Goal: Task Accomplishment & Management: Use online tool/utility

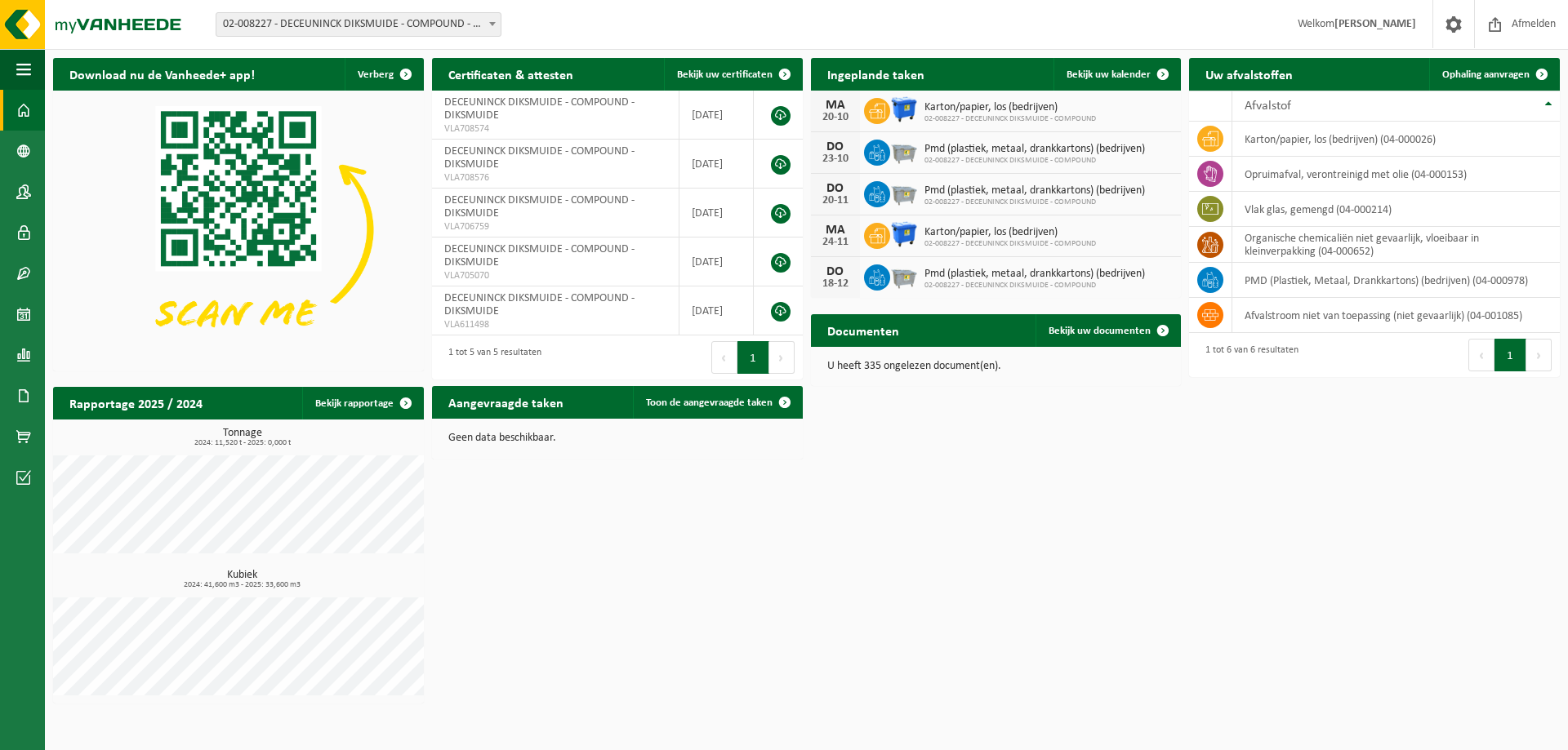
click at [389, 36] on span "02-008227 - DECEUNINCK DIKSMUIDE - COMPOUND - DIKSMUIDE" at bounding box center [359, 24] width 285 height 25
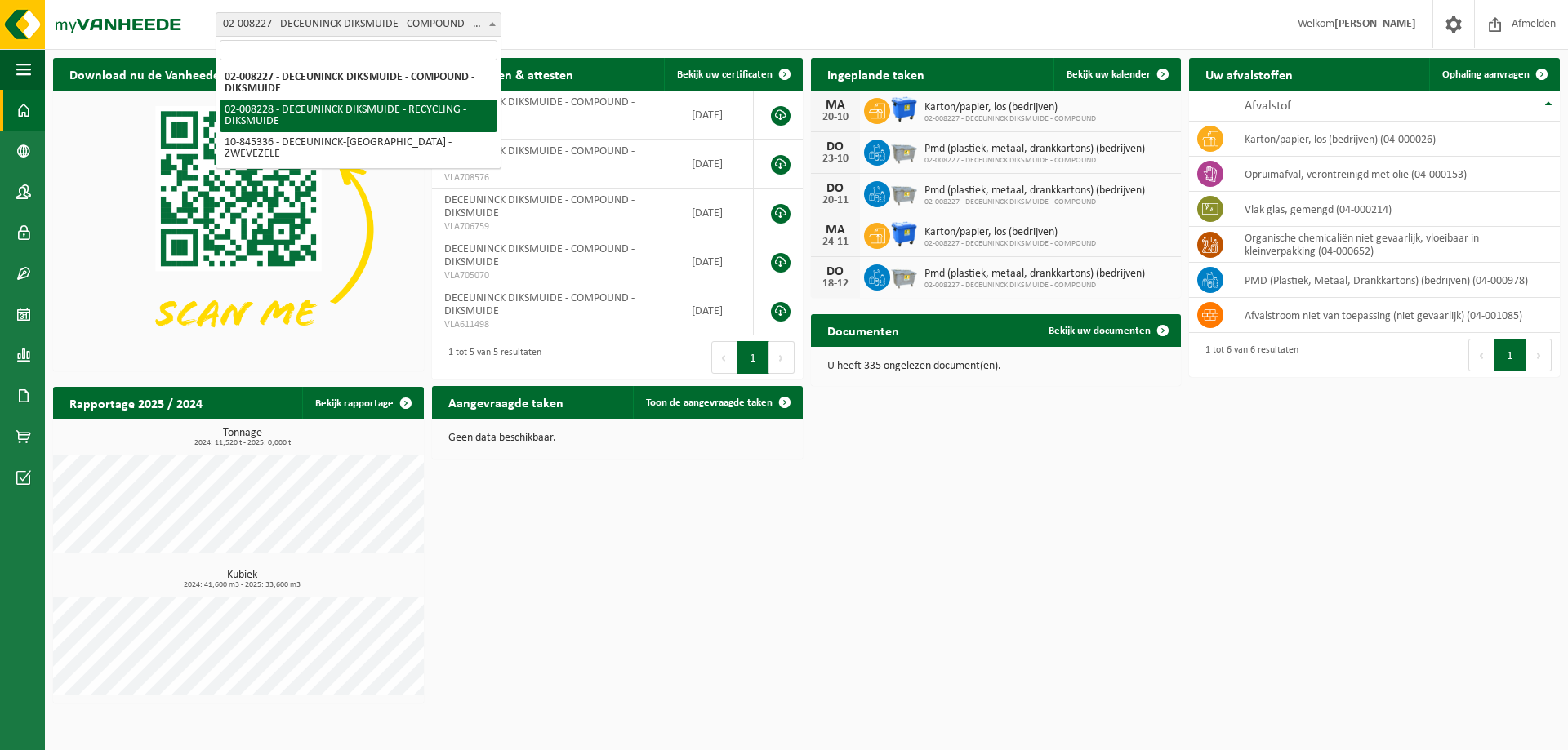
select select "1119"
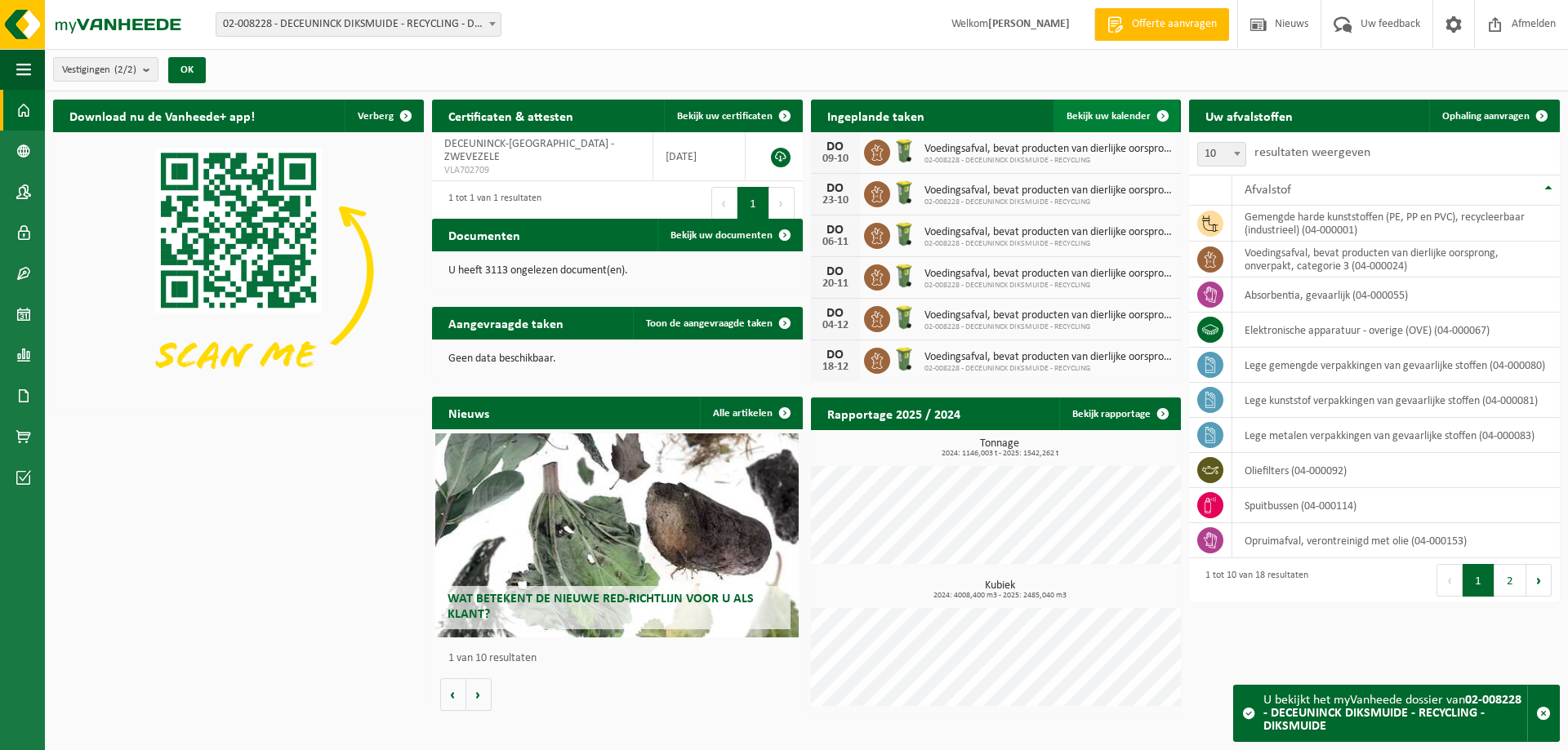
click at [1105, 121] on span "Bekijk uw kalender" at bounding box center [1109, 116] width 84 height 11
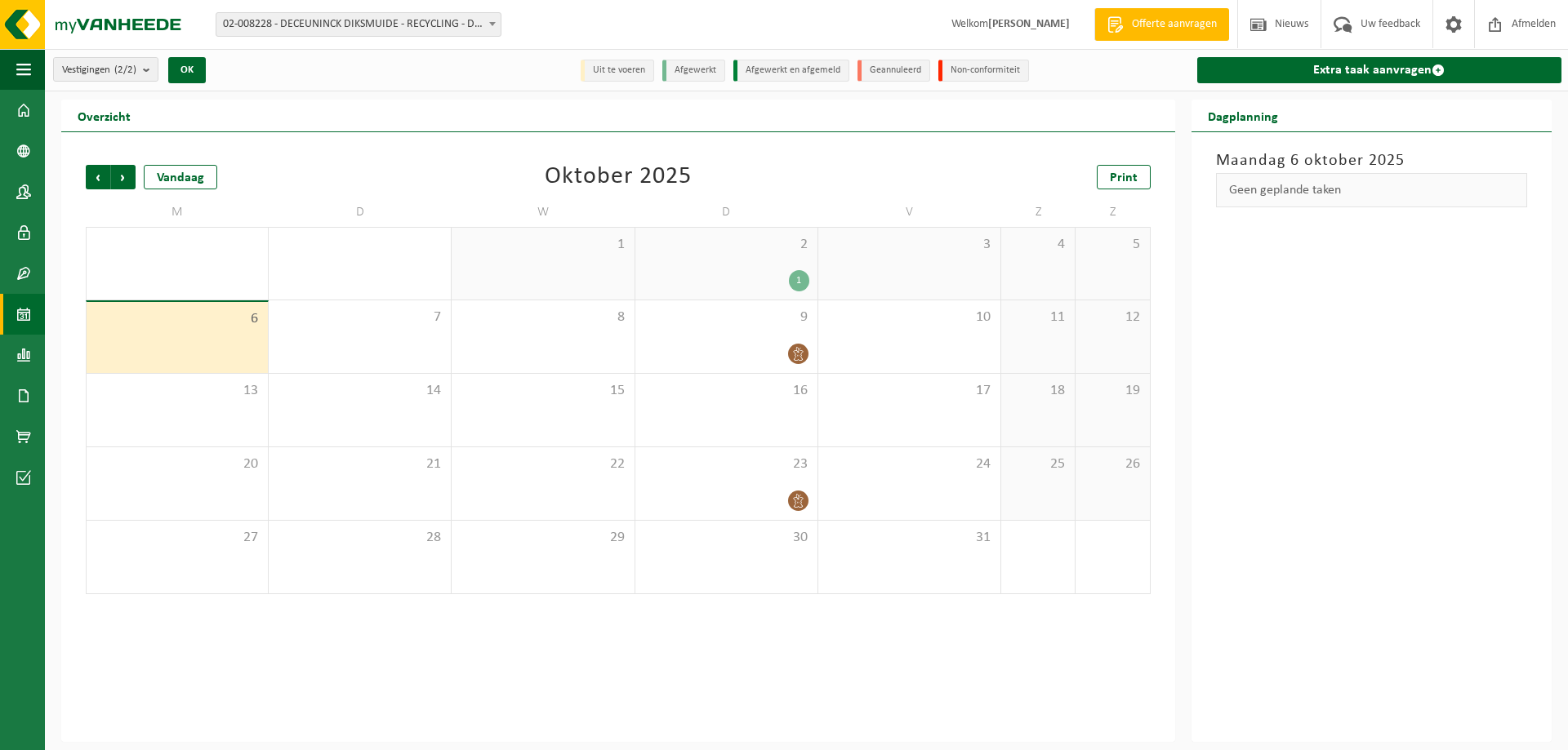
click at [294, 27] on span "02-008228 - DECEUNINCK DIKSMUIDE - RECYCLING - DIKSMUIDE" at bounding box center [359, 24] width 285 height 23
click at [89, 31] on img at bounding box center [98, 25] width 196 height 49
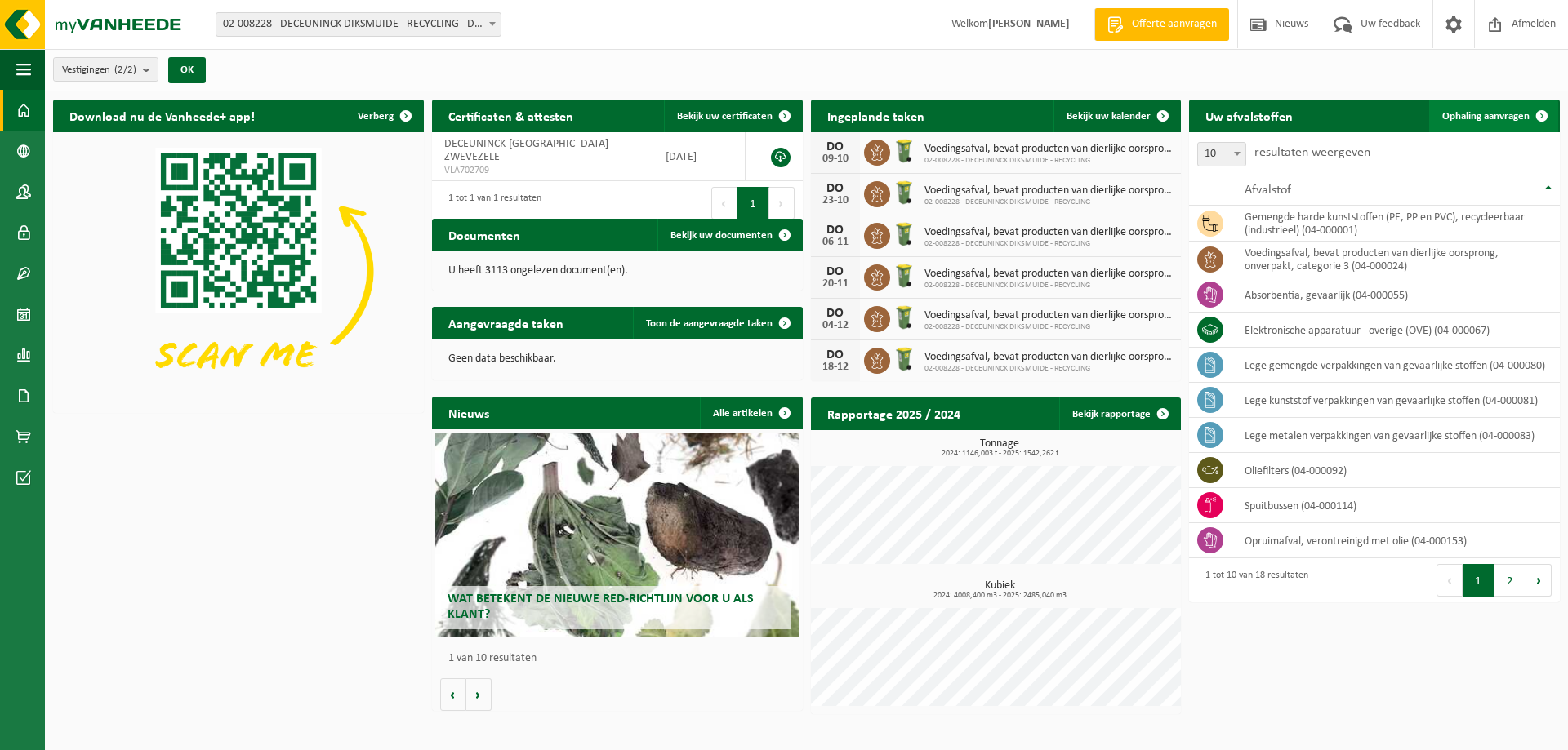
click at [1496, 111] on span "Ophaling aanvragen" at bounding box center [1486, 116] width 88 height 11
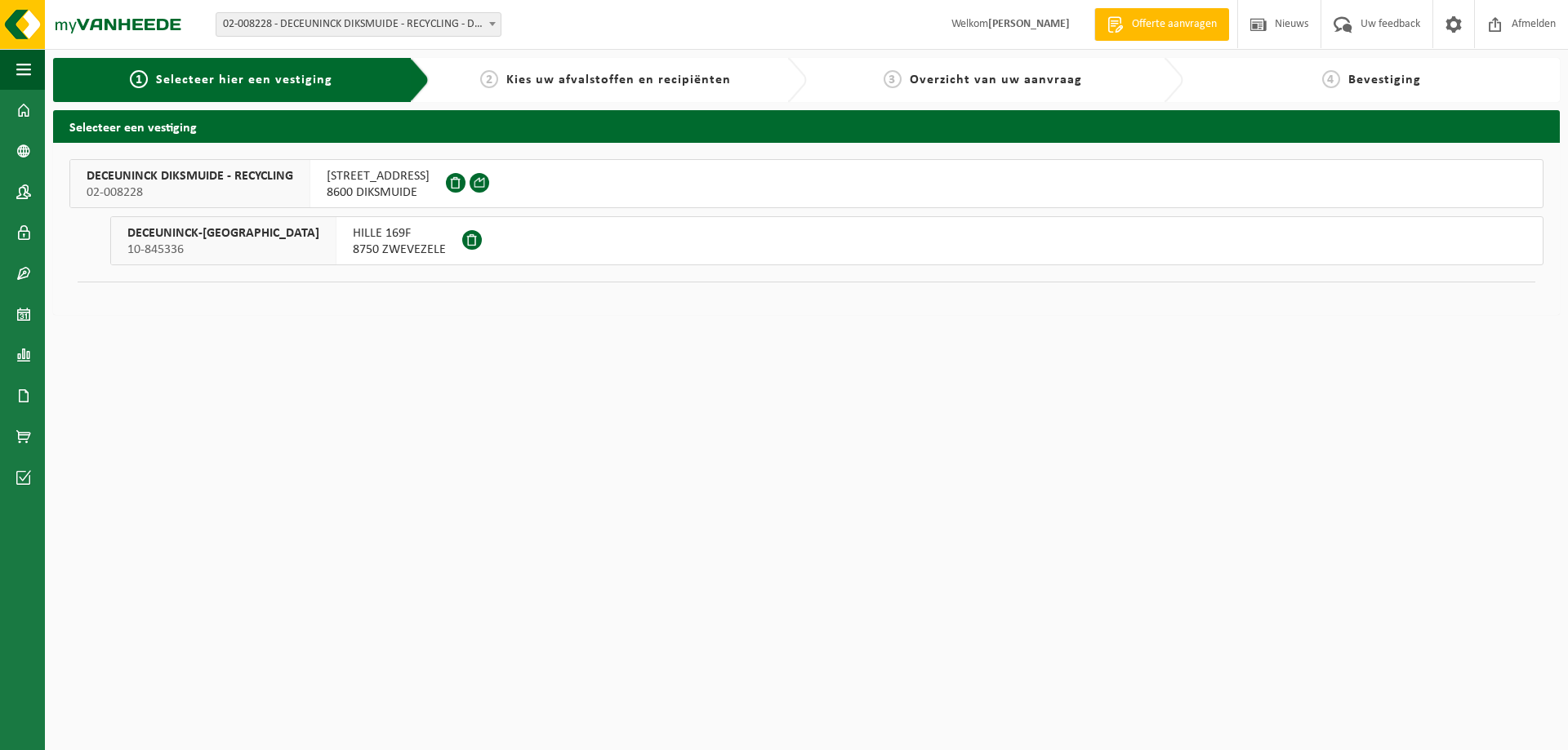
click at [188, 173] on span "DECEUNINCK DIKSMUIDE - RECYCLING" at bounding box center [190, 177] width 207 height 16
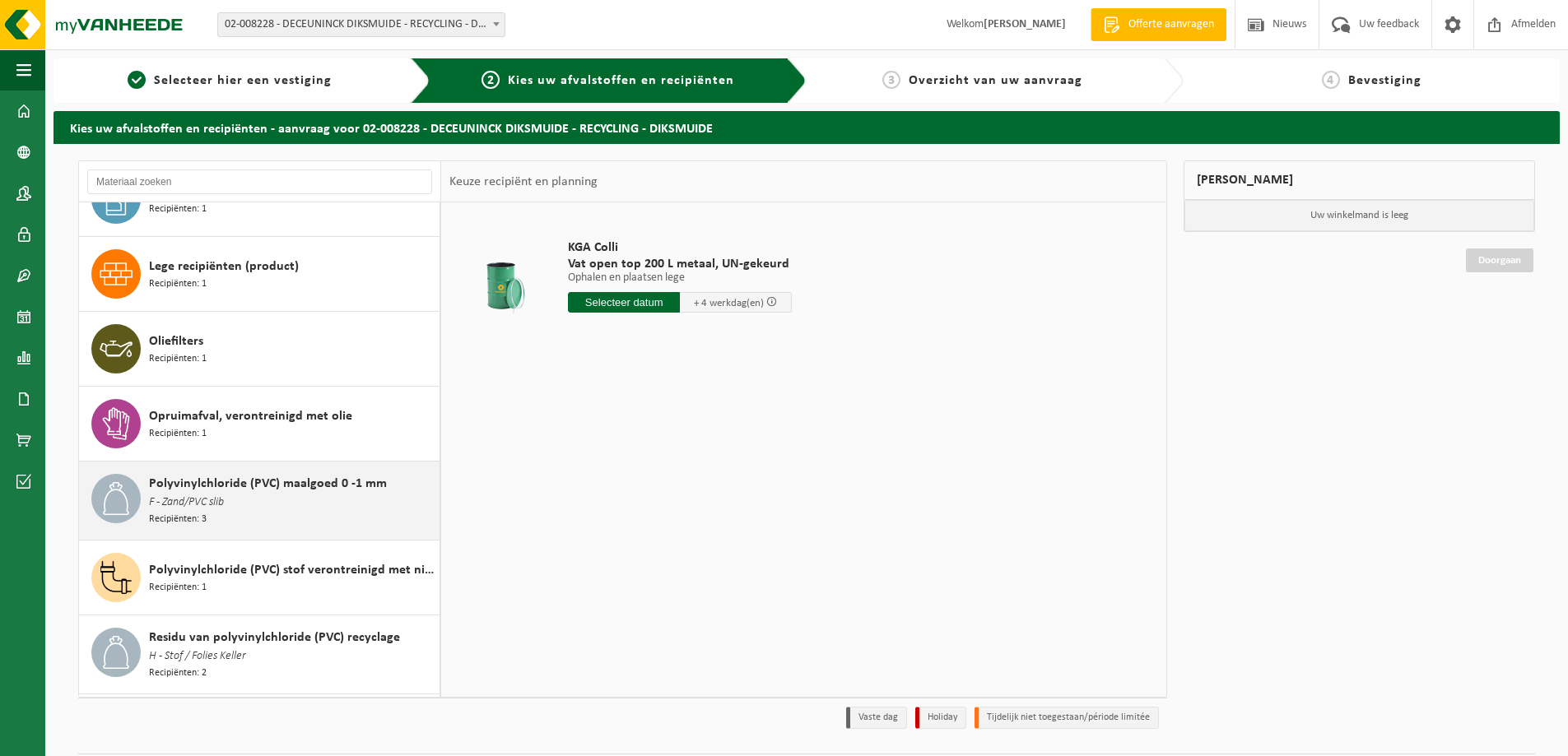
click at [219, 500] on span "F - Zand/PVC slib" at bounding box center [186, 503] width 75 height 18
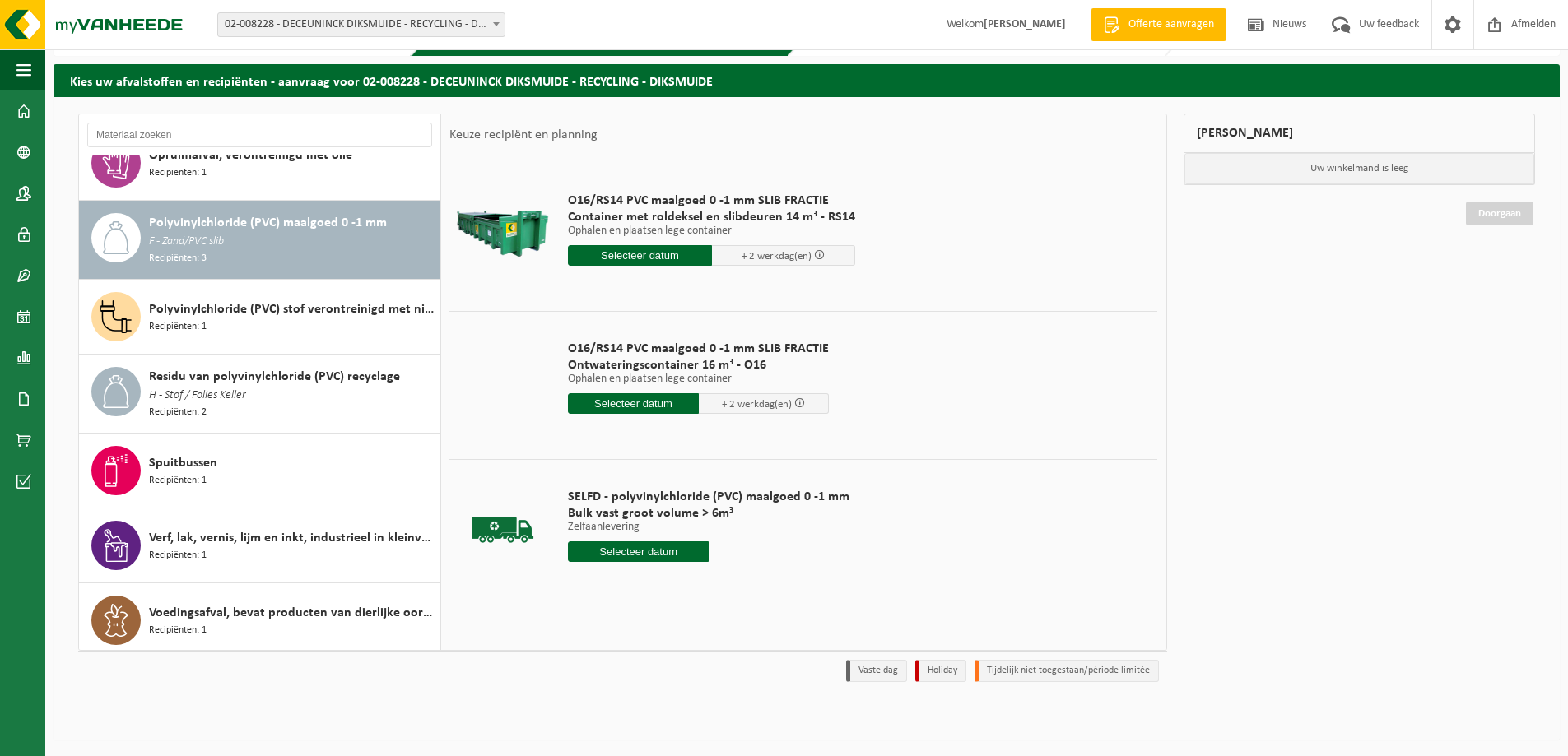
scroll to position [48, 0]
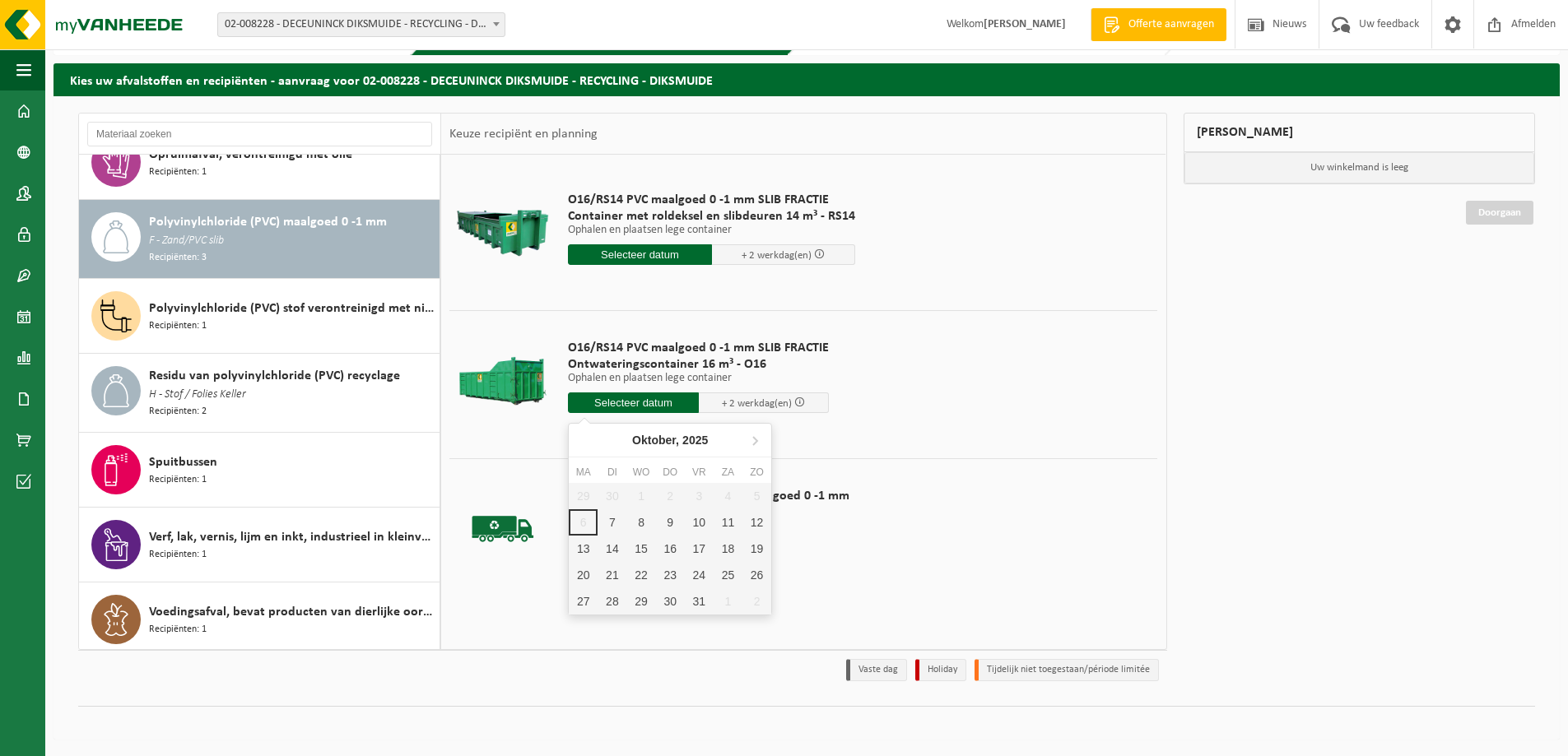
click at [650, 402] on input "text" at bounding box center [634, 403] width 131 height 20
click at [611, 521] on div "7" at bounding box center [612, 522] width 29 height 27
type input "Van 2025-10-07"
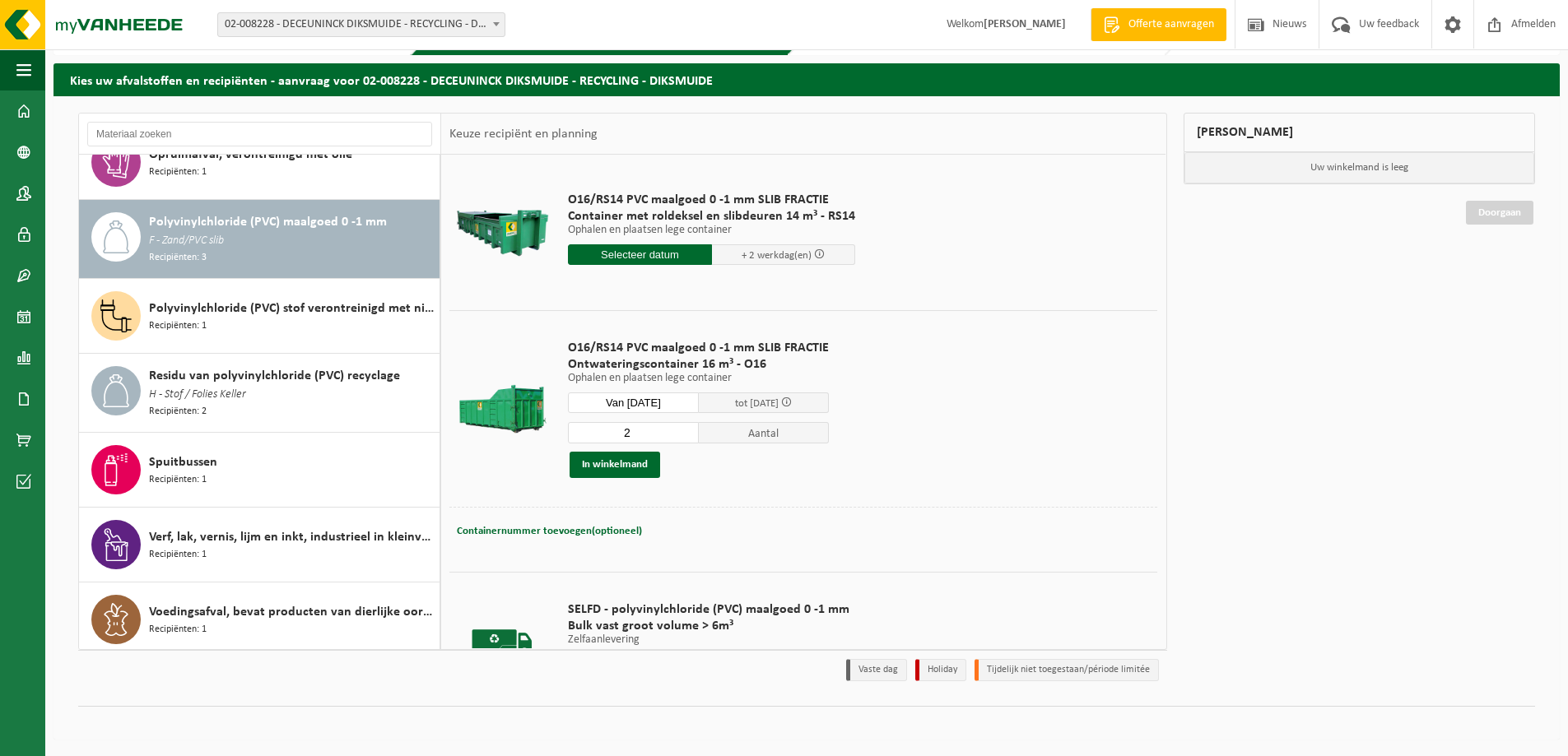
type input "2"
click at [683, 426] on input "2" at bounding box center [634, 432] width 131 height 21
click at [583, 532] on span "Containernummer toevoegen(optioneel)" at bounding box center [549, 531] width 185 height 11
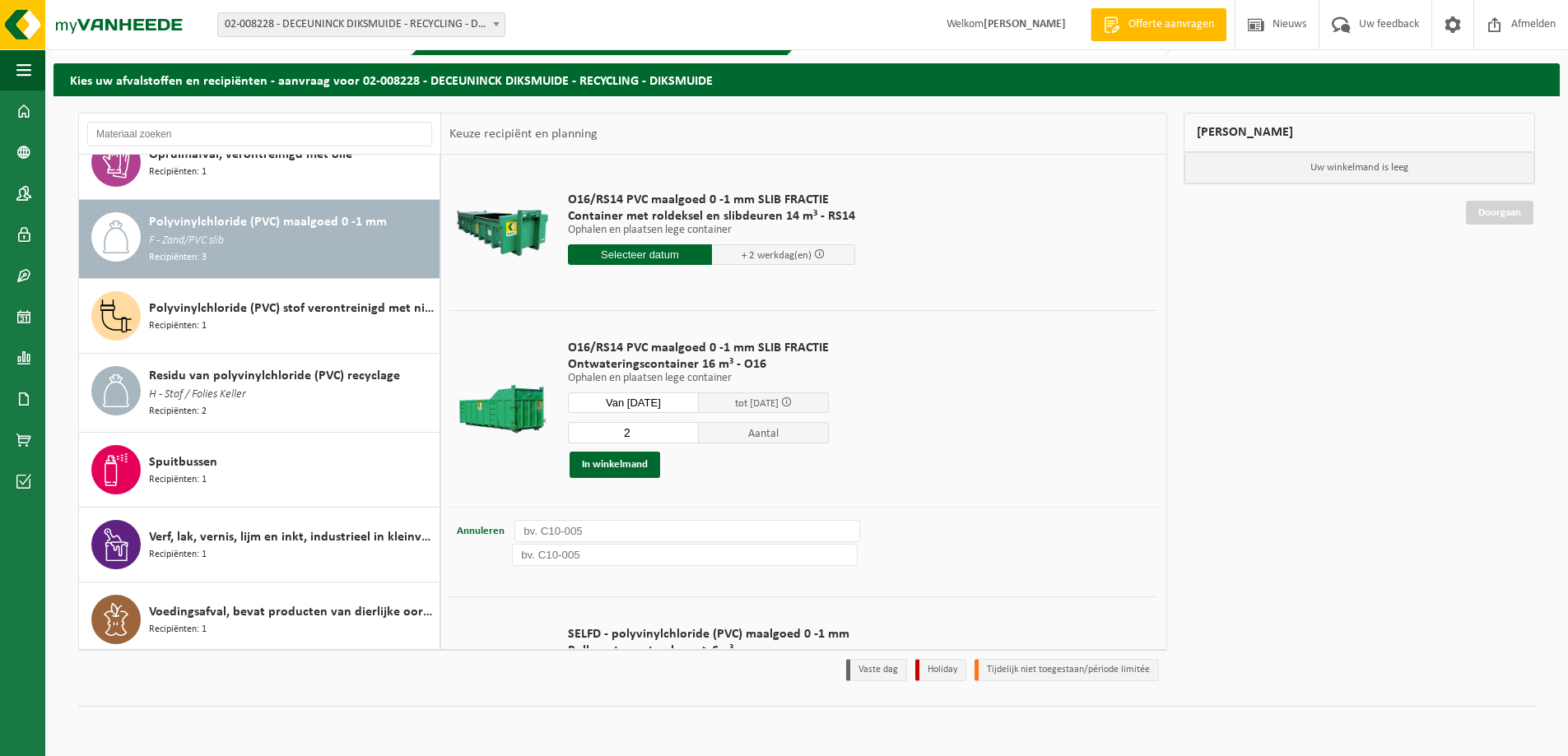
click at [587, 530] on input "text" at bounding box center [687, 531] width 346 height 22
type input "O16-115"
type input "O16-110"
type input "3"
click at [680, 431] on input "3" at bounding box center [634, 432] width 131 height 21
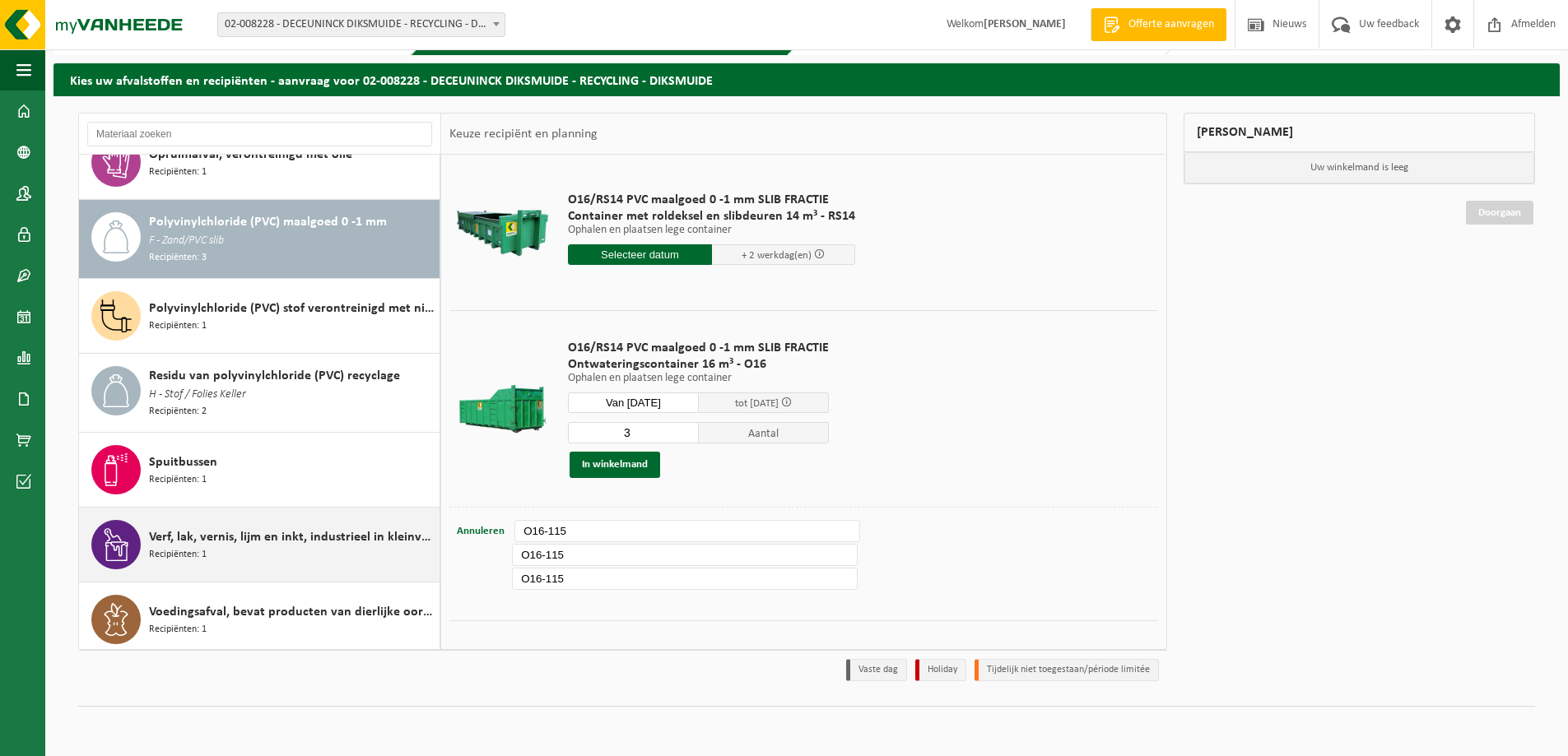
drag, startPoint x: 585, startPoint y: 577, endPoint x: 406, endPoint y: 571, distance: 179.1
click at [416, 572] on div "Absorbentia, gevaarlijk Recipiënten: 1 Elektronische apparatuur - overige (OVE)…" at bounding box center [623, 381] width 1089 height 537
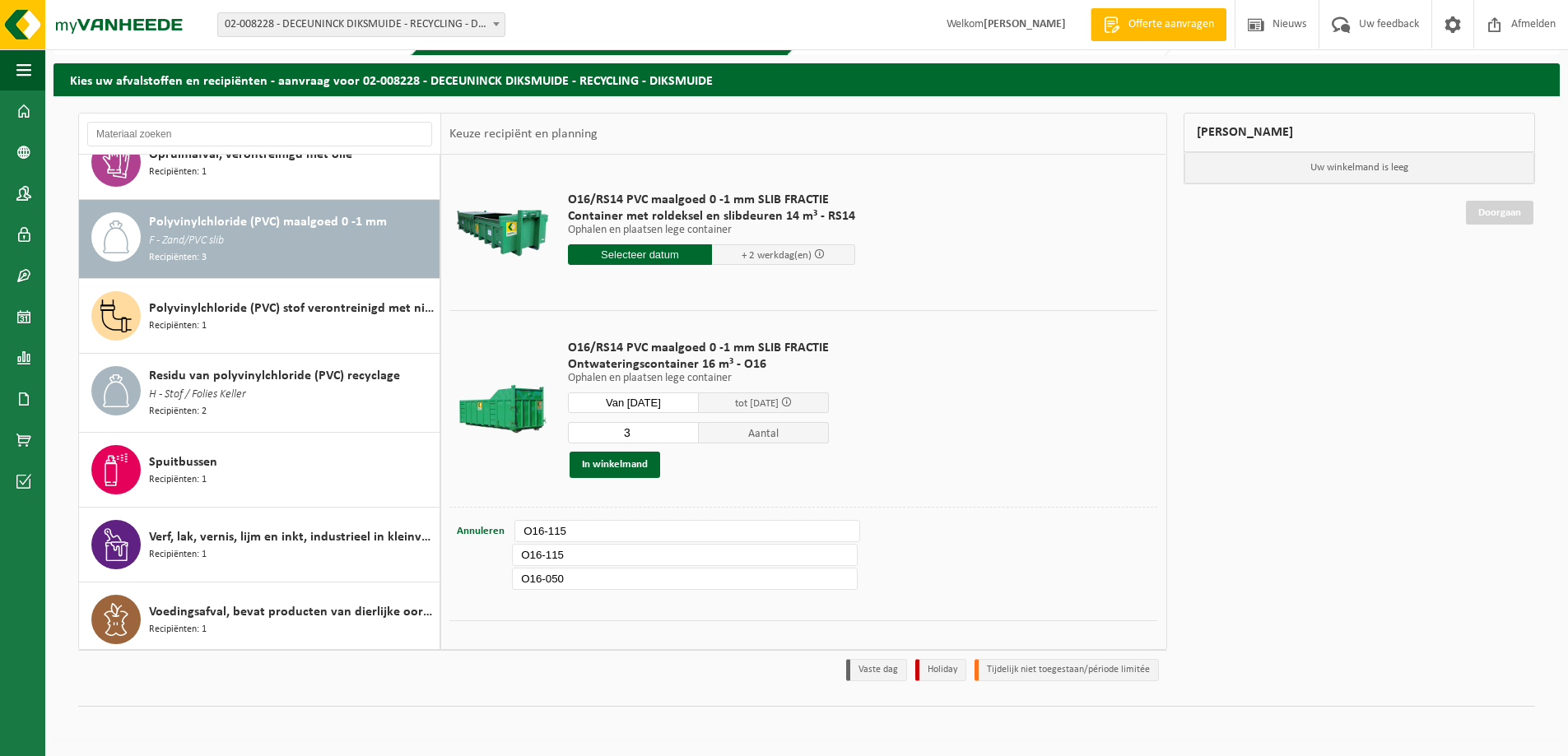
type input "O16-050"
click at [578, 555] on input "O16-115" at bounding box center [684, 555] width 346 height 22
type input "O16-110"
click at [635, 458] on button "In winkelmand" at bounding box center [615, 465] width 90 height 27
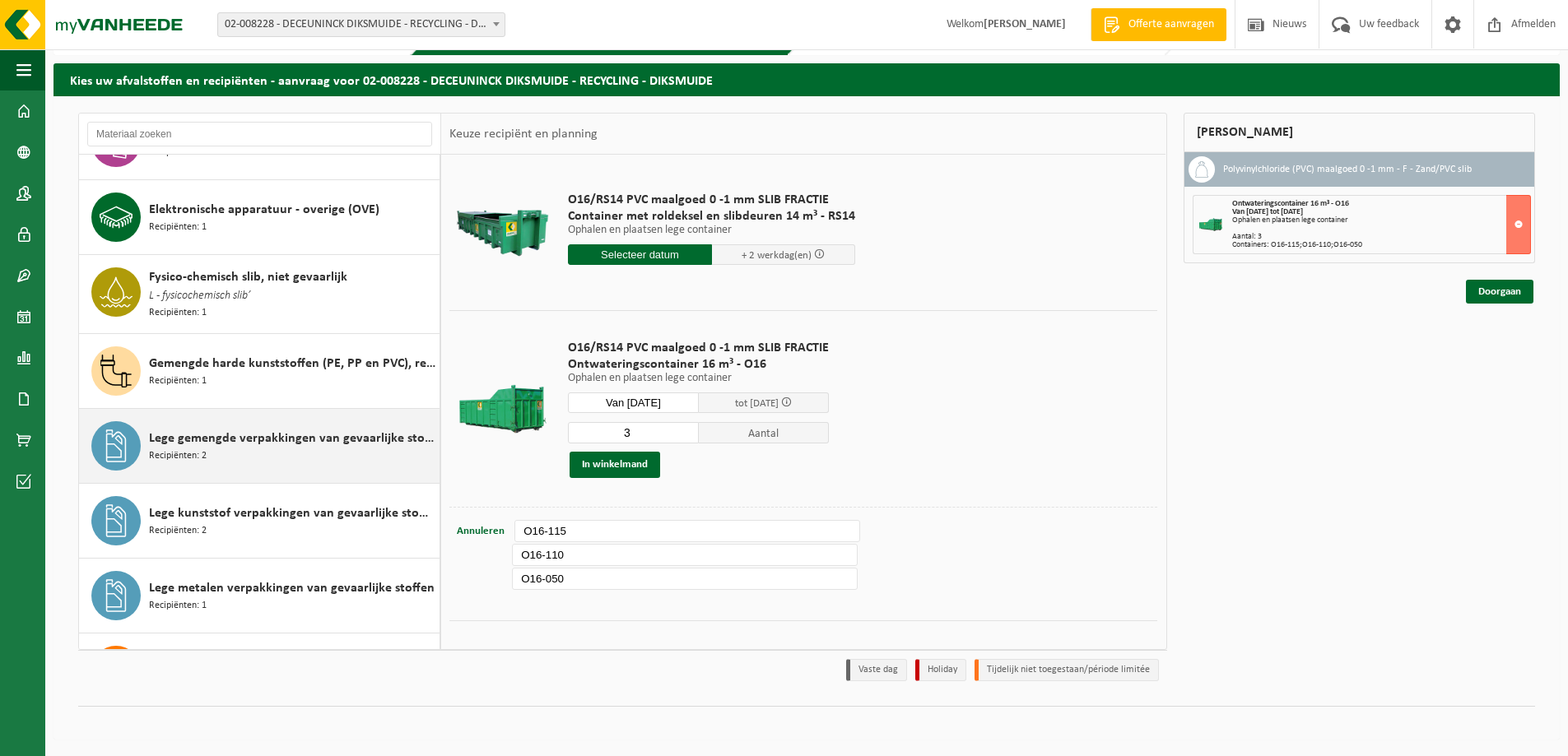
scroll to position [0, 0]
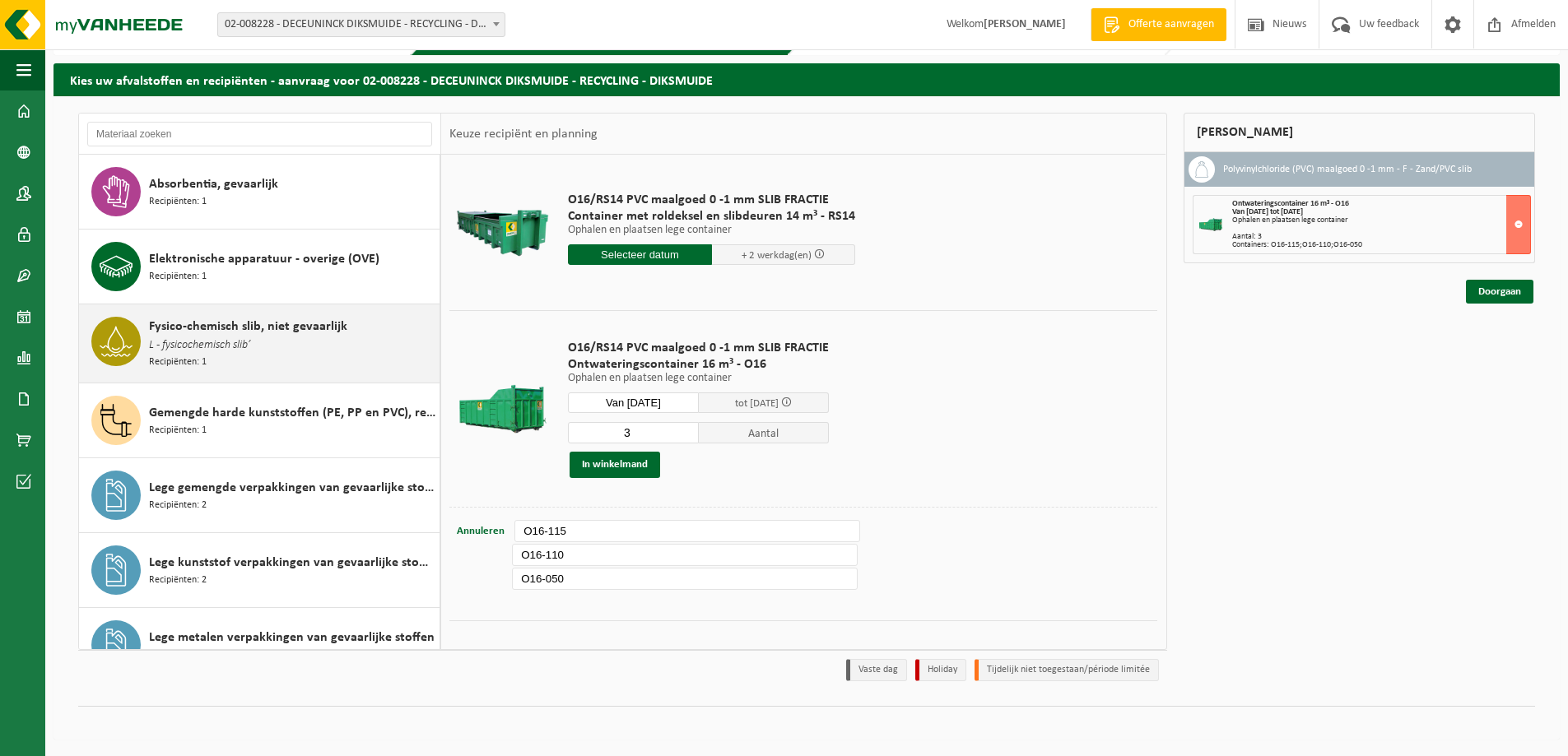
click at [214, 348] on span "L - fysicochemisch slib’" at bounding box center [200, 346] width 101 height 18
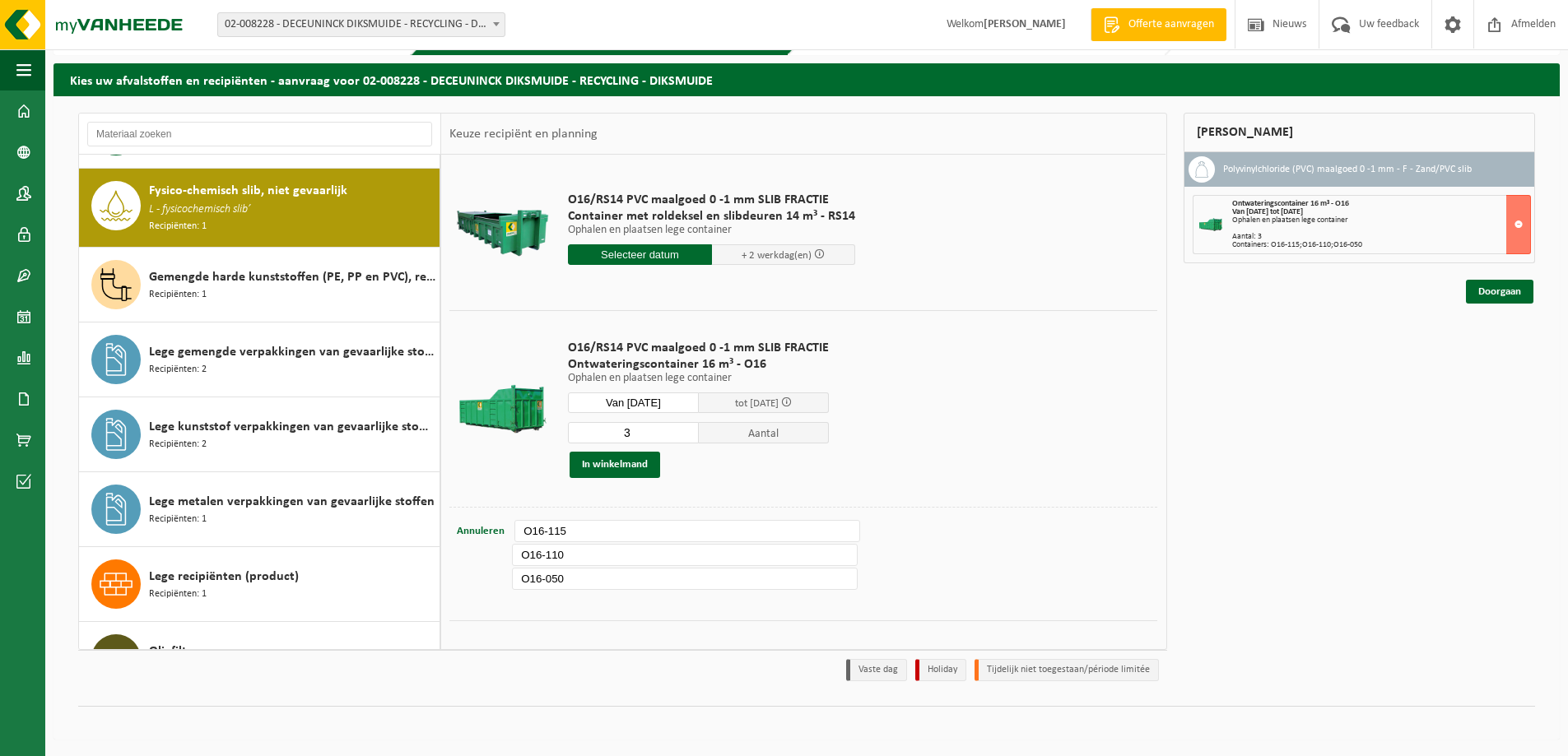
scroll to position [149, 0]
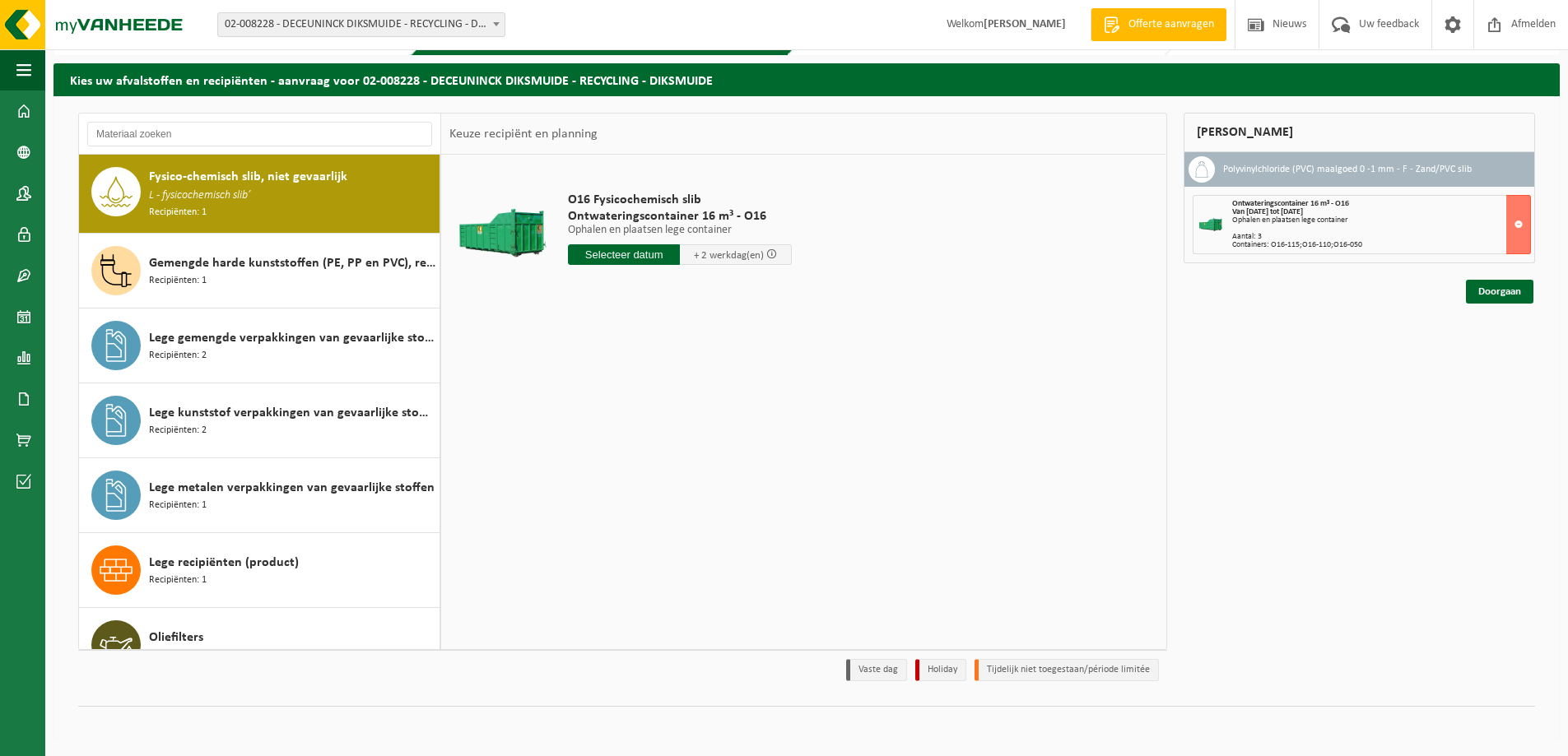
click at [642, 258] on input "text" at bounding box center [624, 254] width 112 height 20
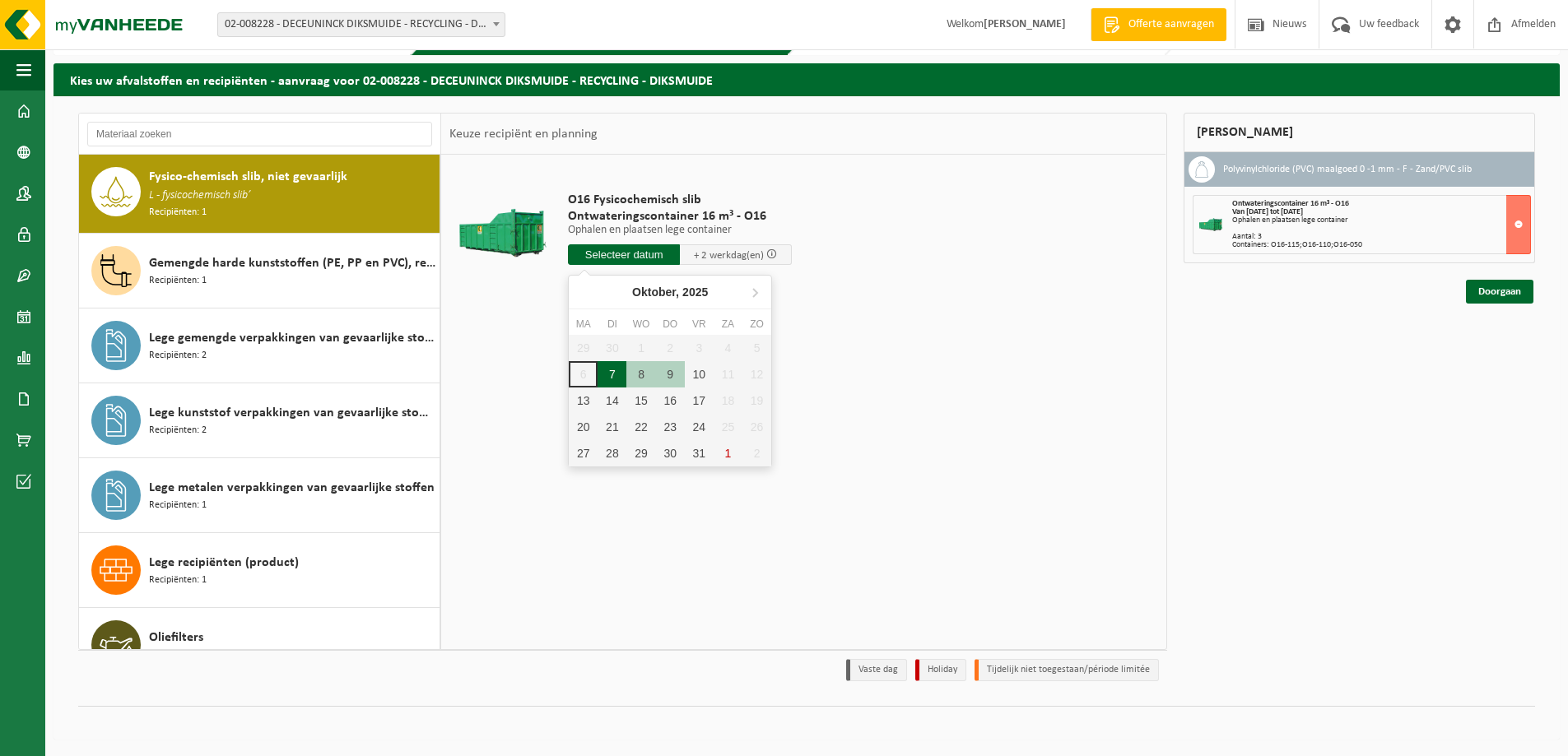
click at [613, 369] on div "7" at bounding box center [612, 374] width 29 height 27
type input "Van 2025-10-07"
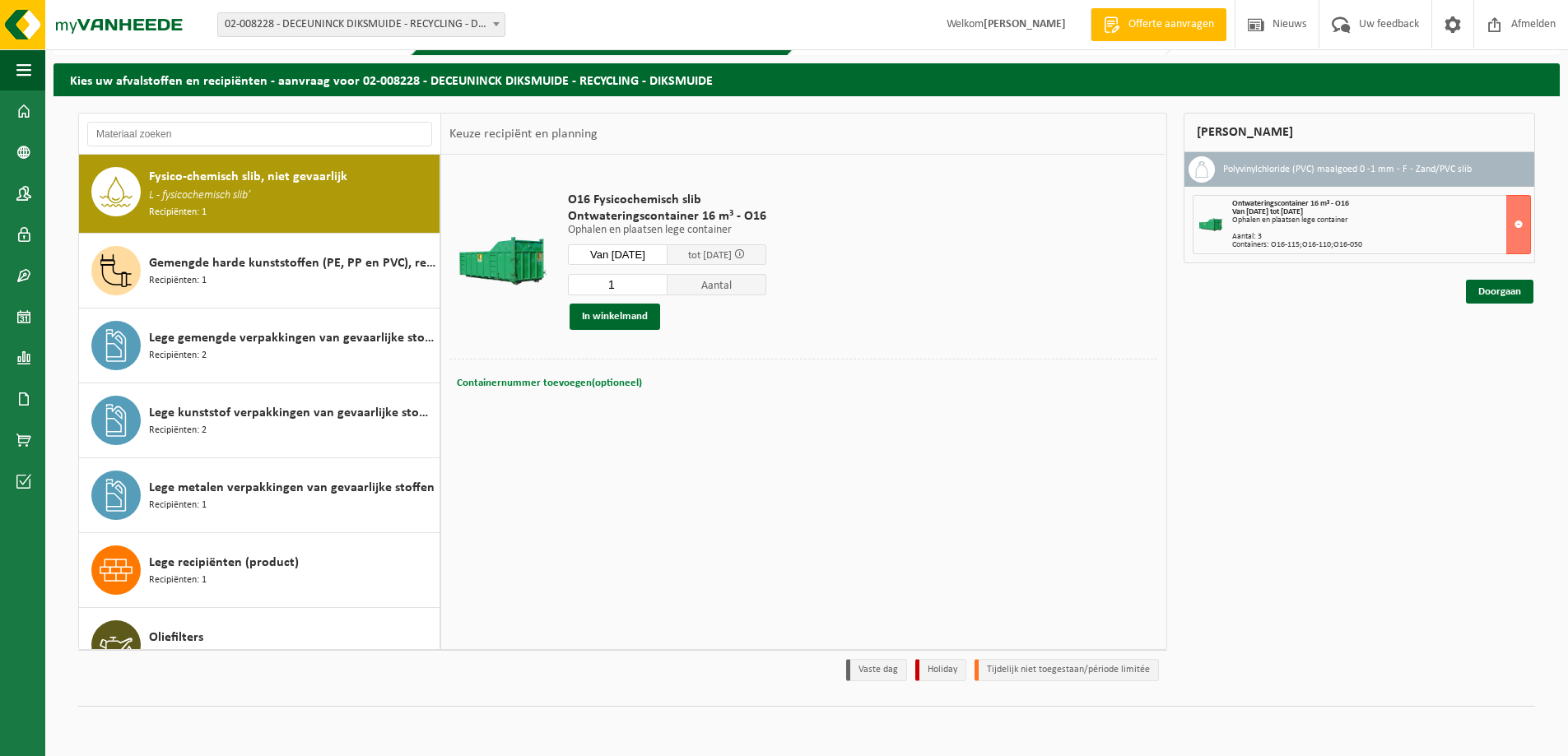
click at [589, 375] on button "Containernummer toevoegen(optioneel) Annuleren" at bounding box center [550, 383] width 188 height 23
type input "O"
type input "O16-084"
click at [609, 310] on button "In winkelmand" at bounding box center [615, 316] width 90 height 27
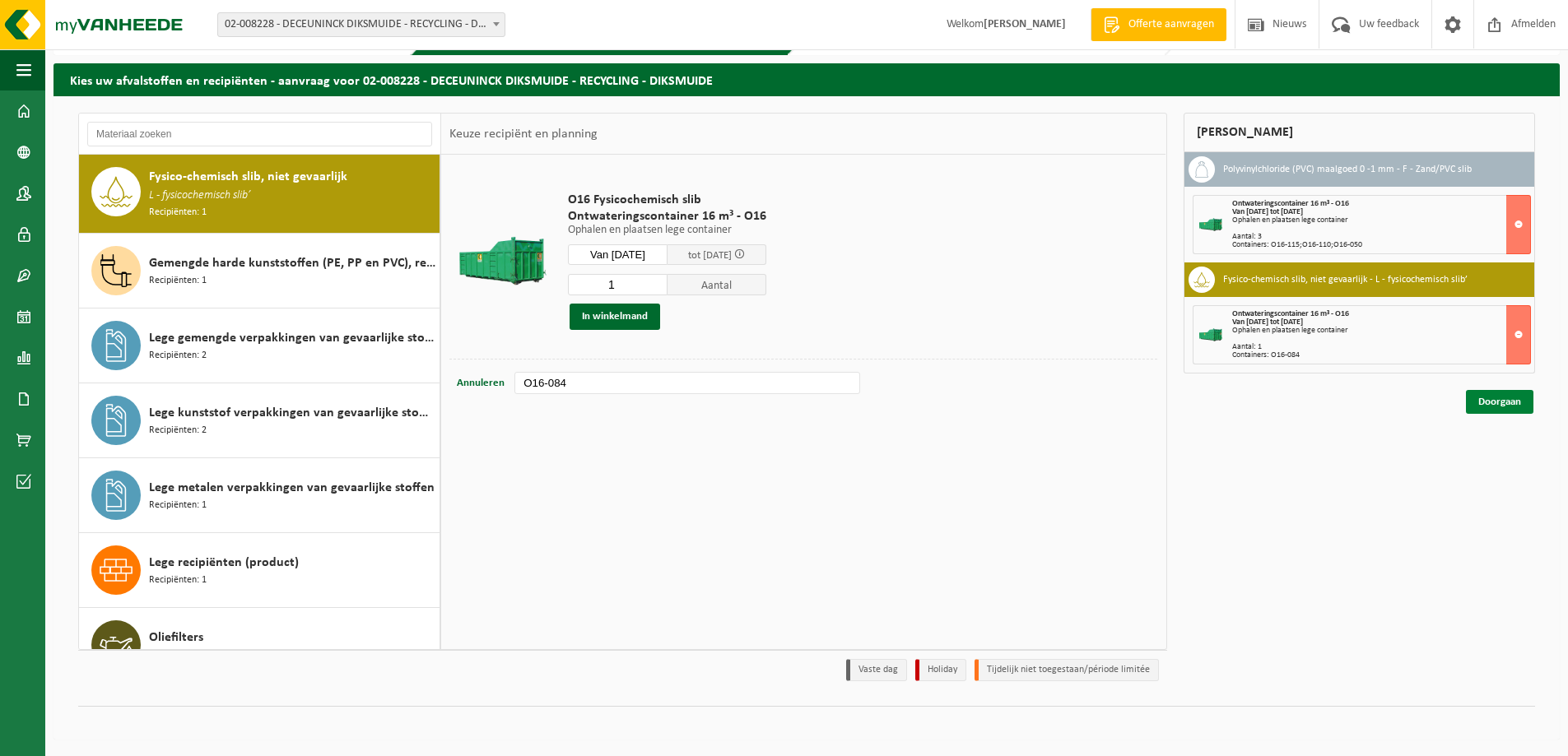
click at [1496, 397] on link "Doorgaan" at bounding box center [1500, 402] width 67 height 24
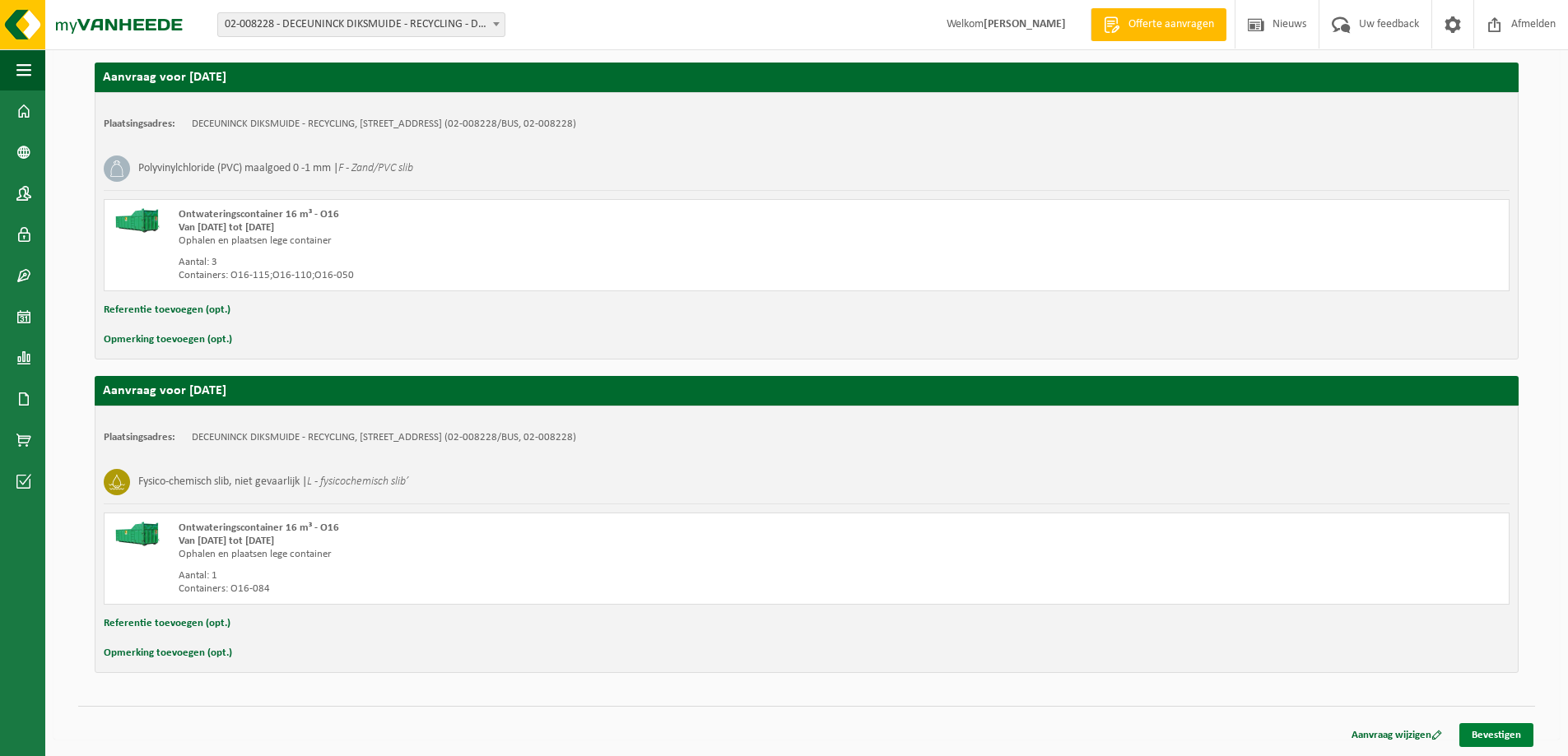
click at [1489, 734] on link "Bevestigen" at bounding box center [1497, 736] width 74 height 24
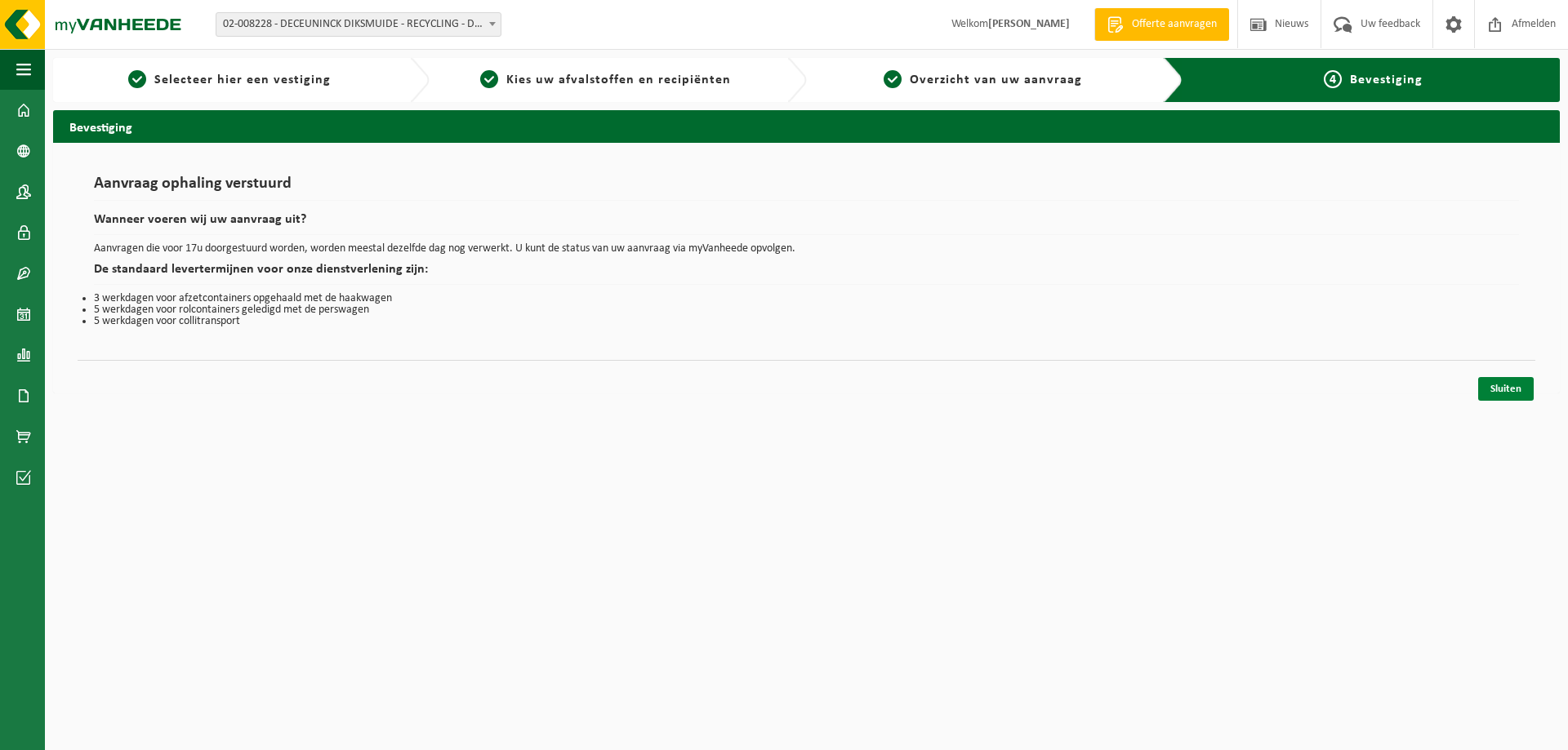
click at [1498, 391] on link "Sluiten" at bounding box center [1506, 389] width 56 height 24
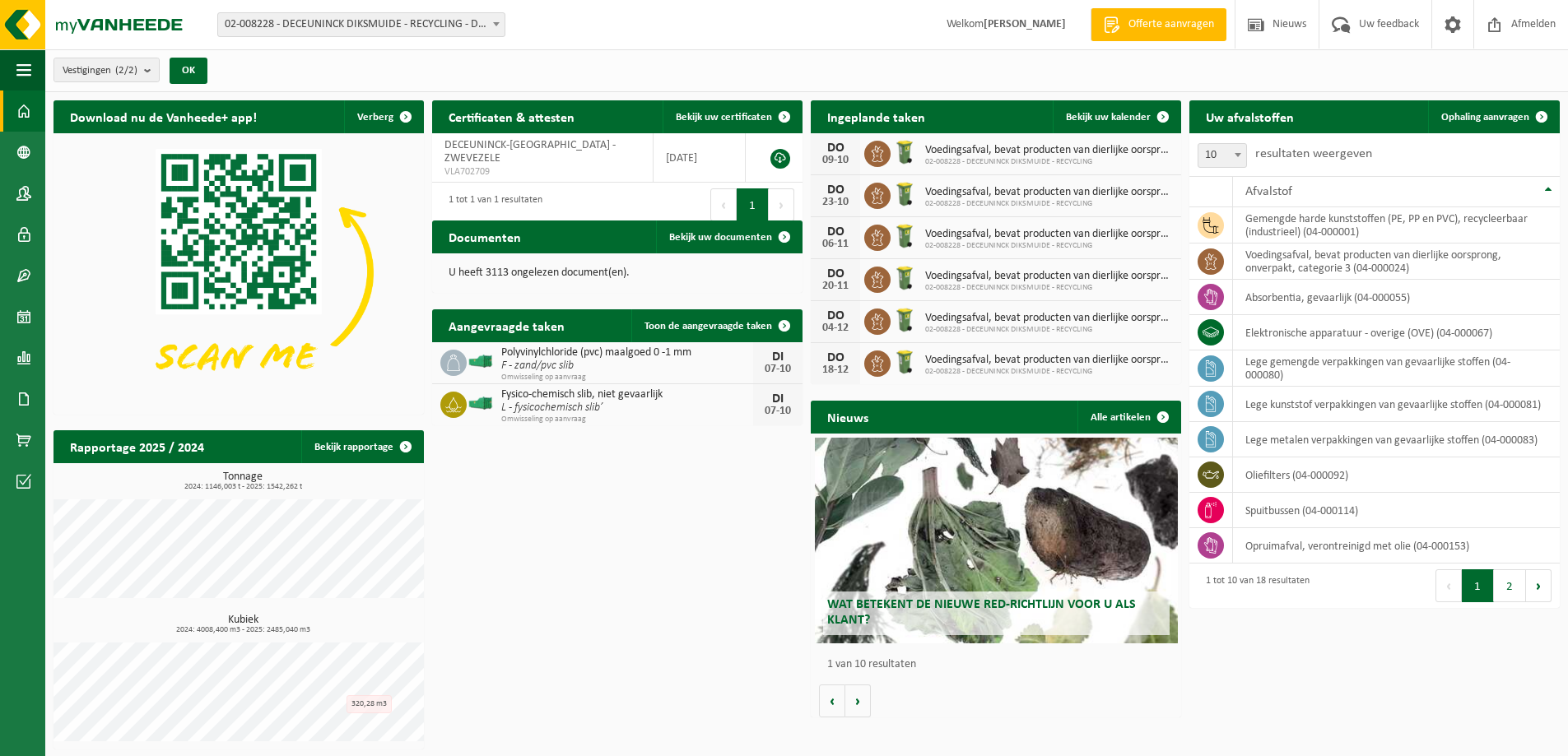
click at [637, 592] on div "Download nu de Vanheede+ app! Verberg Certificaten & attesten Bekijk uw certifi…" at bounding box center [807, 425] width 1515 height 666
click at [658, 597] on div "Download nu de Vanheede+ app! Verberg Certificaten & attesten Bekijk uw certifi…" at bounding box center [807, 425] width 1515 height 666
